Goal: Task Accomplishment & Management: Manage account settings

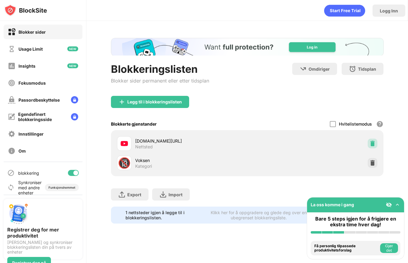
click at [369, 144] on img at bounding box center [372, 143] width 6 height 6
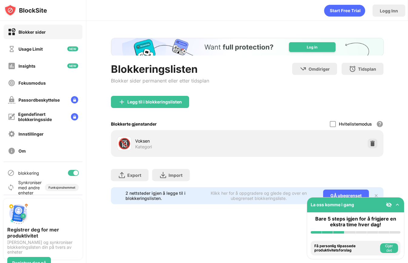
scroll to position [6, 0]
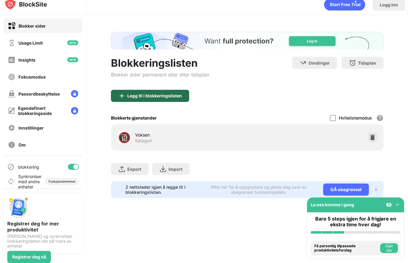
click at [147, 96] on div "Legg til i blokkeringslisten" at bounding box center [154, 95] width 55 height 5
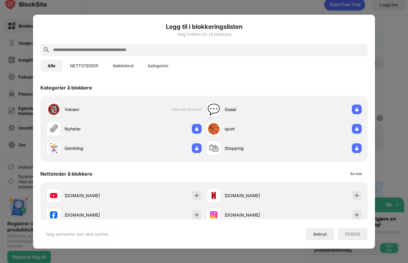
click at [86, 52] on input "text" at bounding box center [208, 49] width 313 height 7
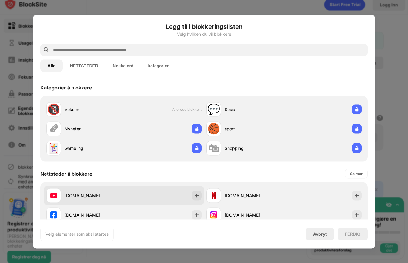
click at [91, 194] on div "youtube.com" at bounding box center [94, 195] width 59 height 6
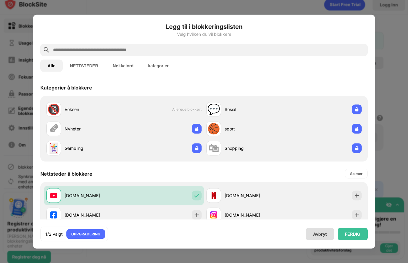
click at [323, 233] on div "Avbryt" at bounding box center [320, 233] width 14 height 5
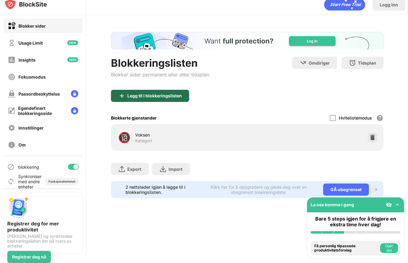
click at [133, 98] on div "Legg til i blokkeringslisten" at bounding box center [154, 95] width 55 height 5
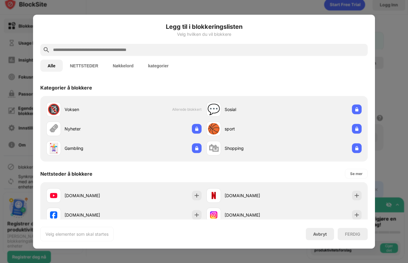
click at [117, 50] on input "text" at bounding box center [208, 49] width 313 height 7
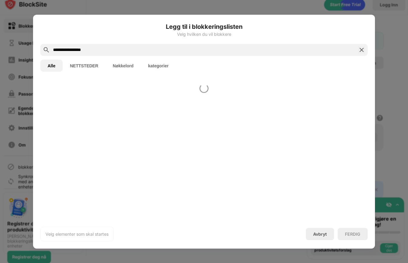
type input "**********"
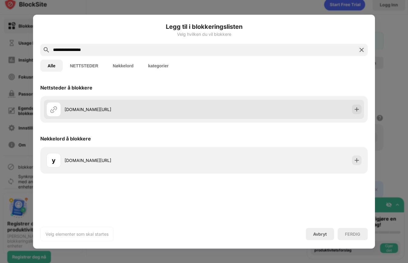
click at [173, 103] on div "youtube.com/shorts" at bounding box center [125, 109] width 158 height 15
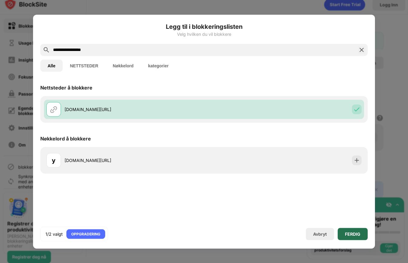
click at [349, 231] on div "FERDIG" at bounding box center [352, 233] width 15 height 5
